Goal: Task Accomplishment & Management: Manage account settings

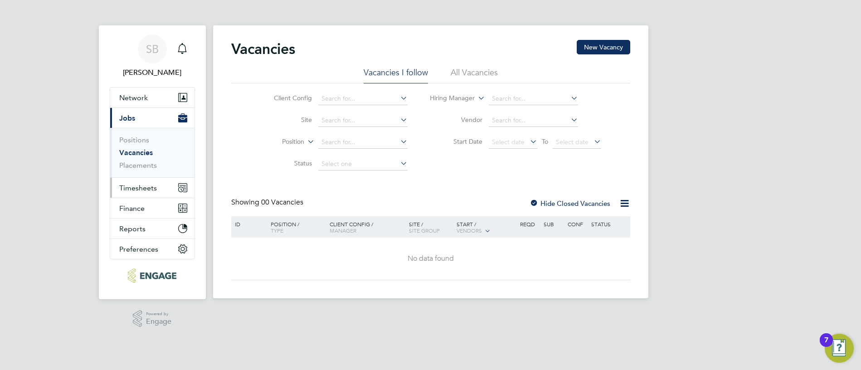
click at [134, 189] on span "Timesheets" at bounding box center [138, 188] width 38 height 9
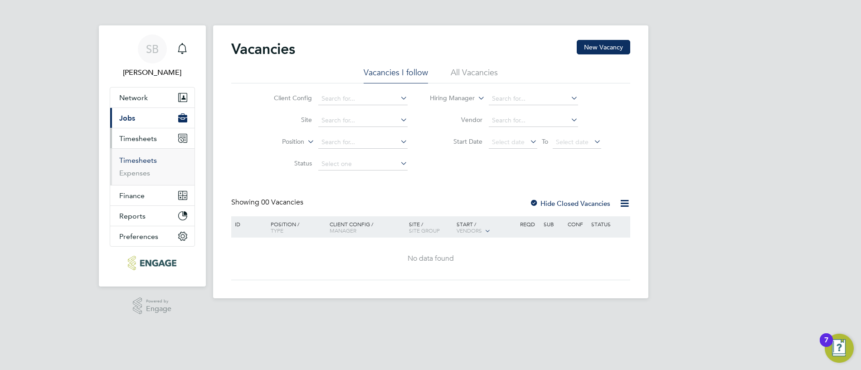
click at [136, 164] on link "Timesheets" at bounding box center [138, 160] width 38 height 9
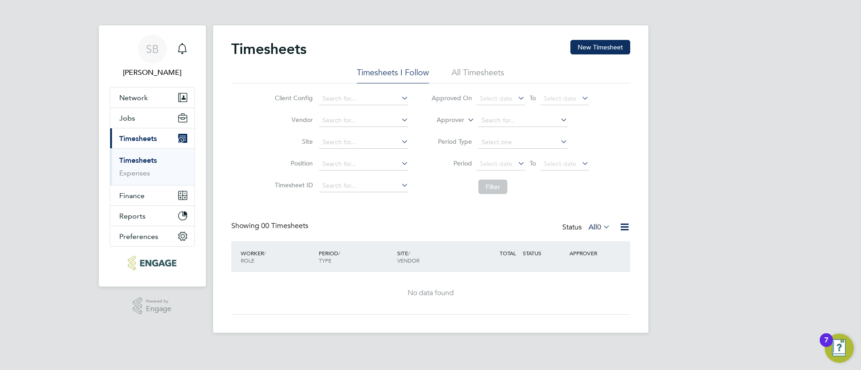
click at [601, 225] on icon at bounding box center [601, 226] width 0 height 13
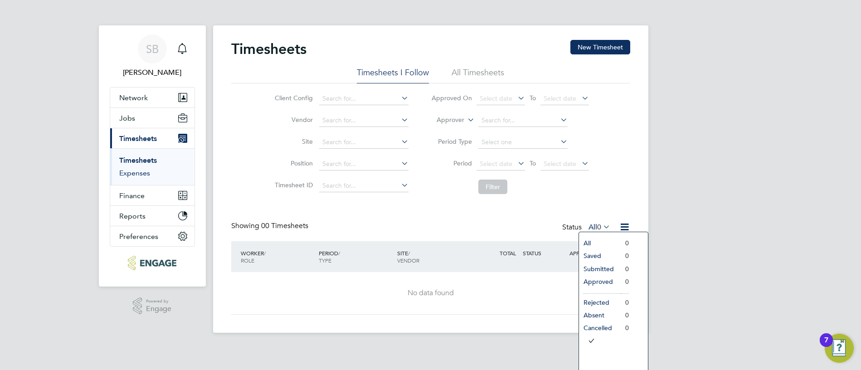
click at [127, 171] on link "Expenses" at bounding box center [134, 173] width 31 height 9
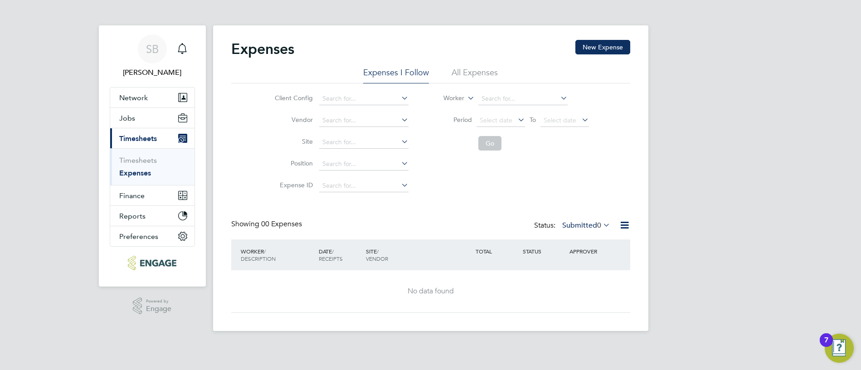
click at [588, 224] on label "Submitted 0" at bounding box center [586, 225] width 48 height 9
click at [443, 136] on li "Go" at bounding box center [510, 144] width 180 height 24
click at [154, 48] on span "SB" at bounding box center [152, 49] width 13 height 12
